Goal: Check status

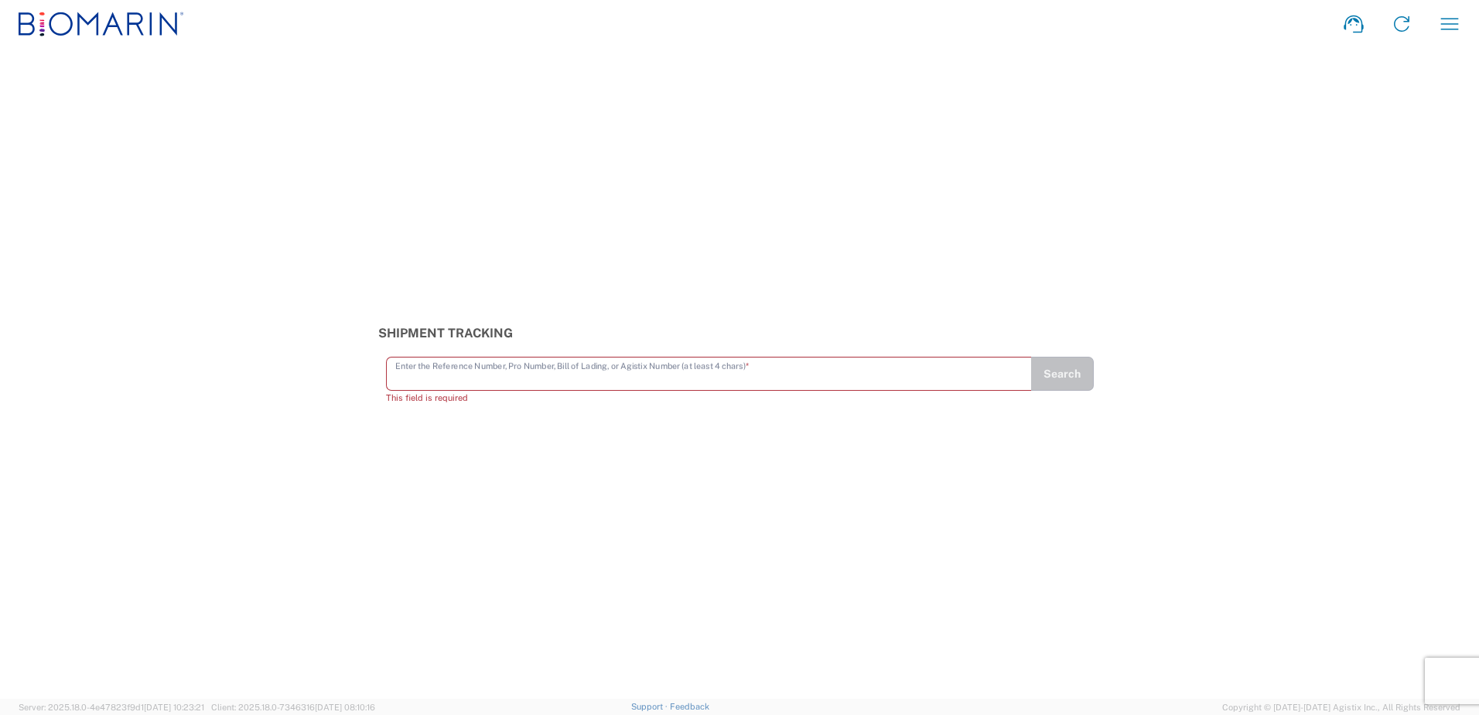
click at [701, 378] on input "text" at bounding box center [708, 372] width 627 height 27
paste input "M0080020278"
type input "M0080020278"
click at [1075, 380] on button "Search" at bounding box center [1061, 380] width 63 height 34
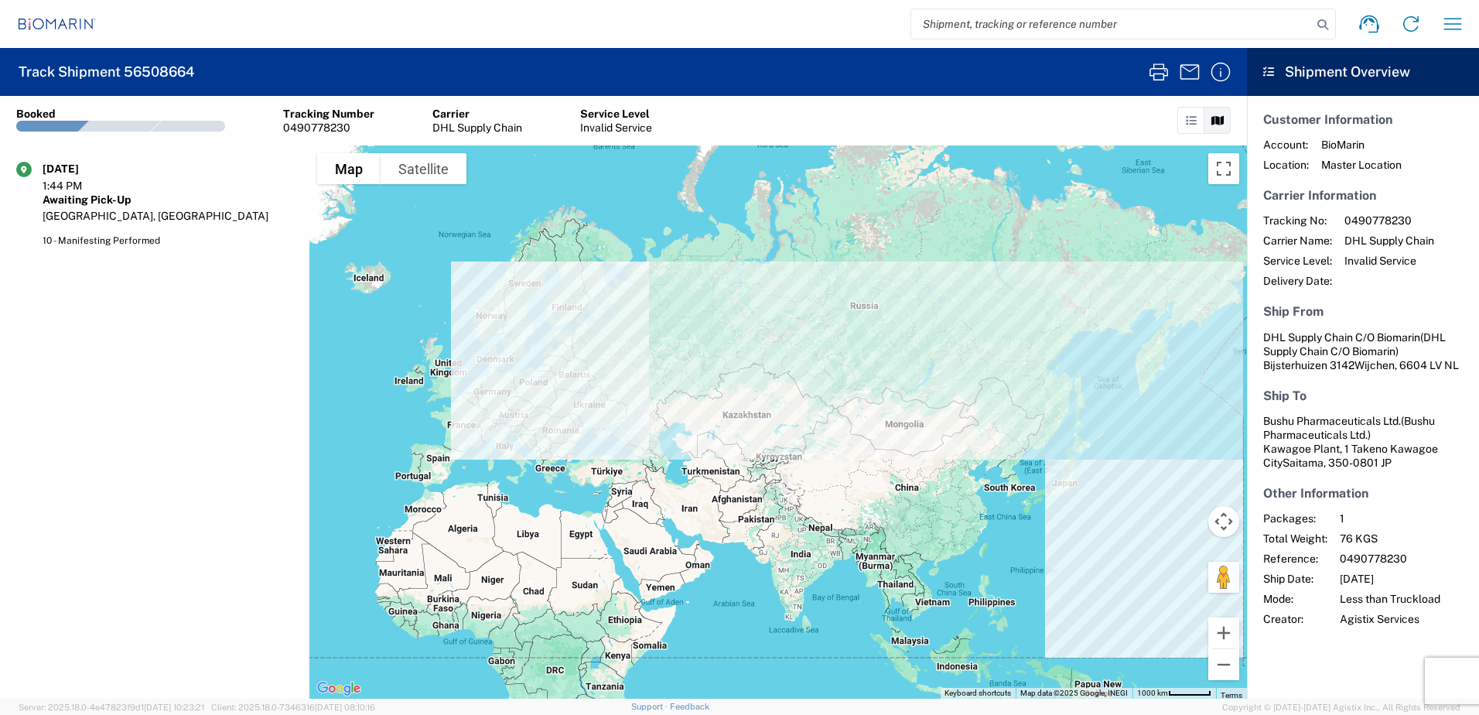
click at [1060, 26] on input "search" at bounding box center [1111, 23] width 401 height 29
paste input "M0080019722"
type input "M0080019722"
